Goal: Information Seeking & Learning: Learn about a topic

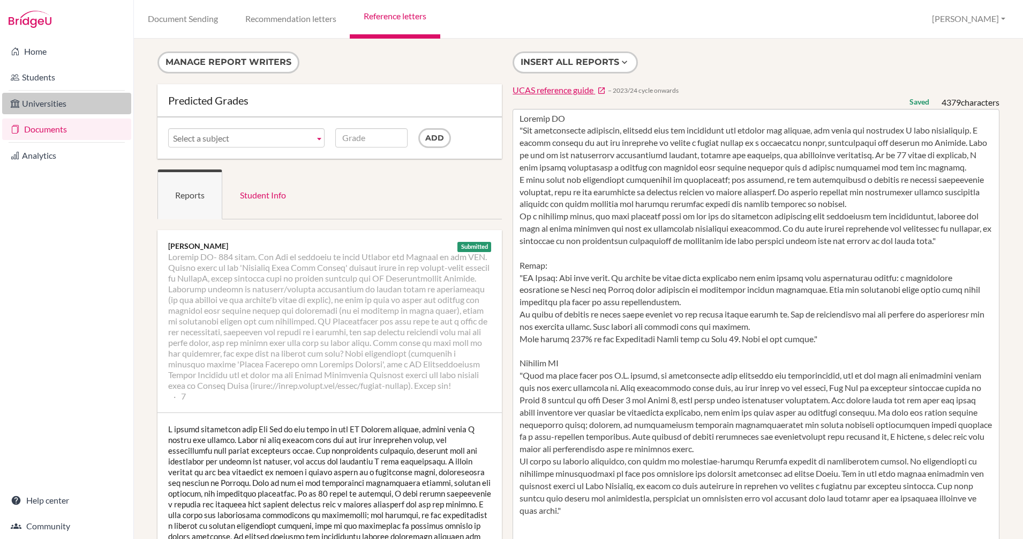
click at [62, 97] on link "Universities" at bounding box center [66, 103] width 129 height 21
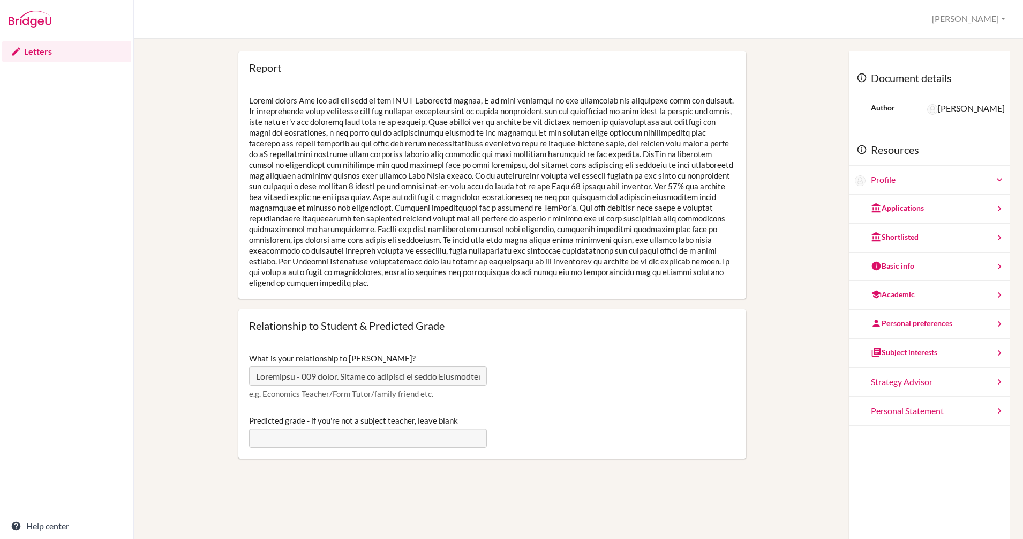
click at [3, 14] on div at bounding box center [66, 19] width 133 height 39
click at [33, 23] on img at bounding box center [30, 19] width 43 height 17
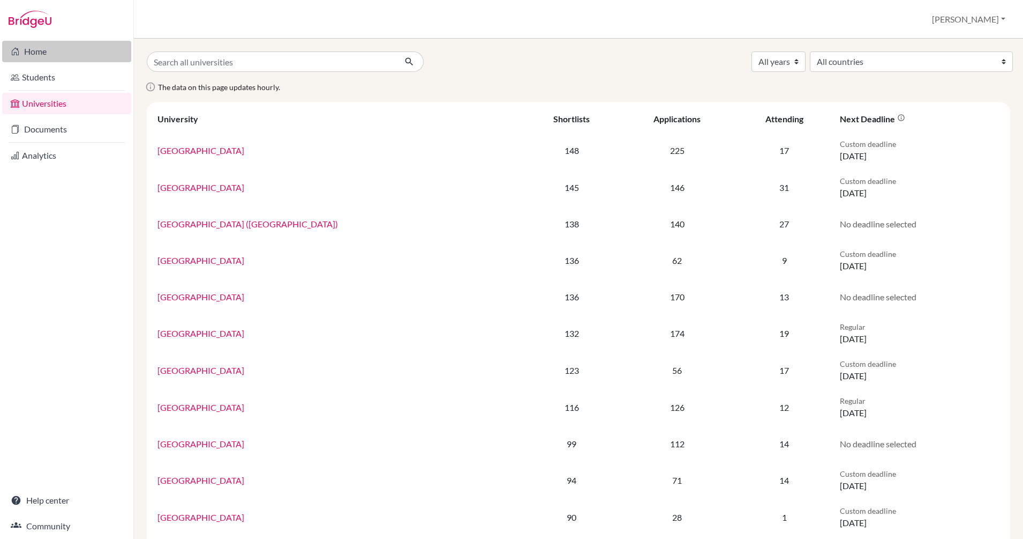
click at [42, 49] on link "Home" at bounding box center [66, 51] width 129 height 21
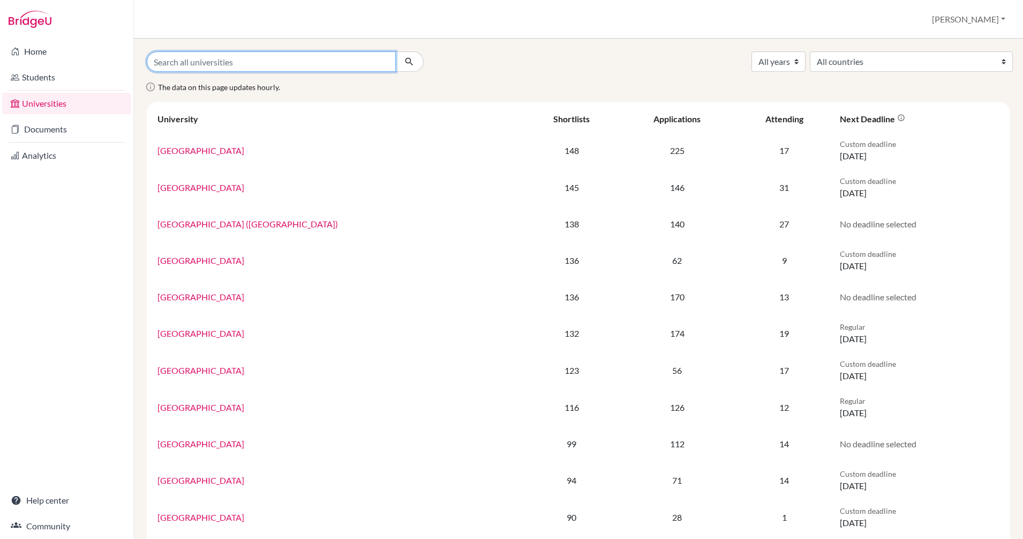
click at [276, 65] on input "Search all universities" at bounding box center [271, 61] width 249 height 20
type input "boston"
click at [395, 51] on button "submit" at bounding box center [409, 61] width 28 height 20
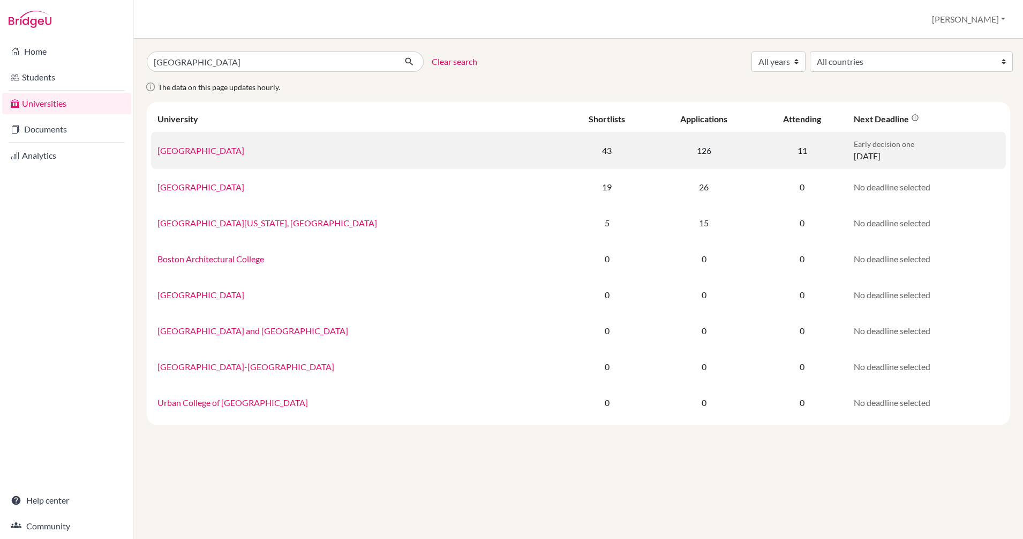
click at [207, 148] on link "[GEOGRAPHIC_DATA]" at bounding box center [201, 150] width 87 height 10
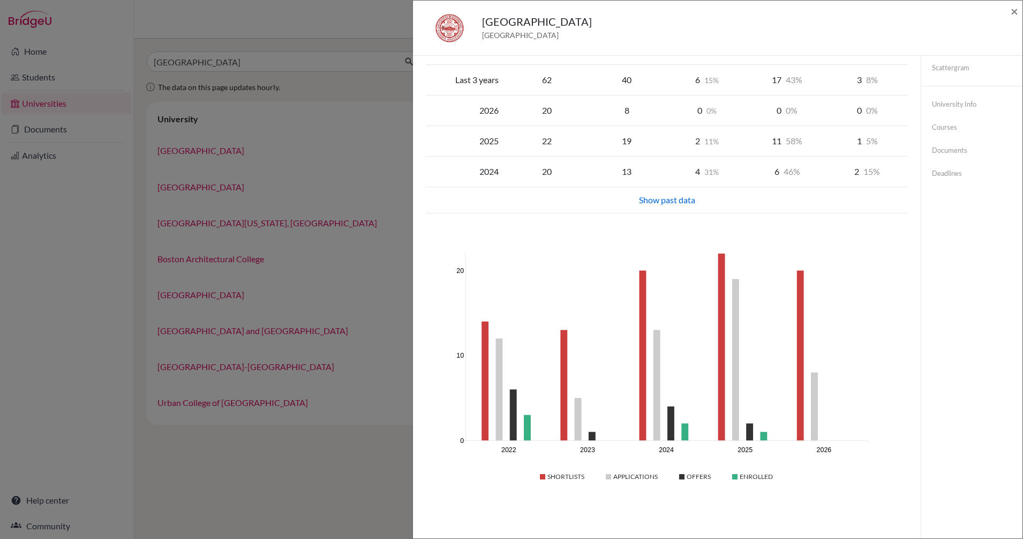
scroll to position [80, 0]
click at [1014, 8] on span "×" at bounding box center [1015, 11] width 8 height 16
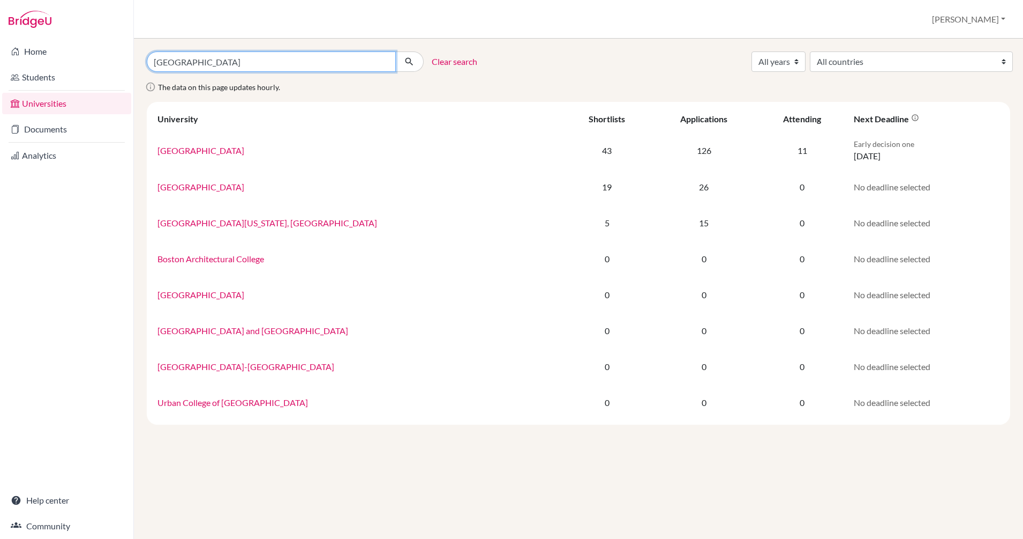
click at [289, 63] on input "[GEOGRAPHIC_DATA]" at bounding box center [271, 61] width 249 height 20
type input "b"
